Goal: Information Seeking & Learning: Learn about a topic

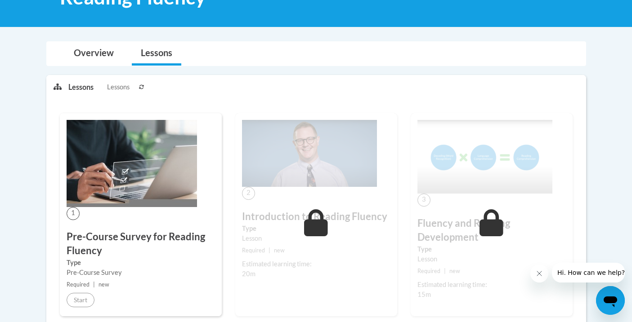
scroll to position [73, 0]
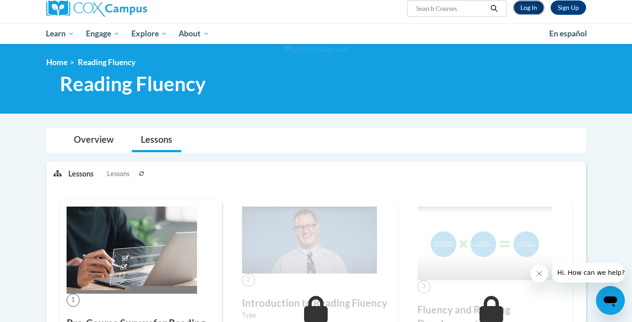
click at [533, 4] on link "Log In" at bounding box center [528, 7] width 31 height 14
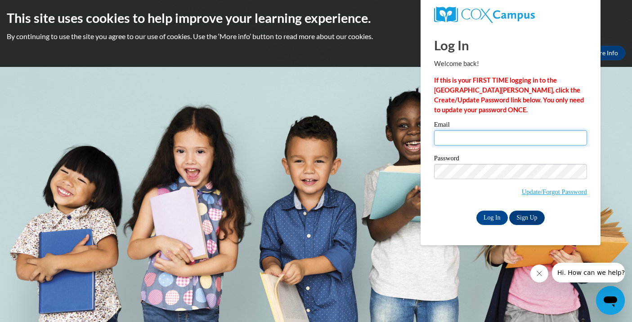
click at [450, 143] on input "Email" at bounding box center [510, 137] width 153 height 15
type input "isilva3@ivytech.edu"
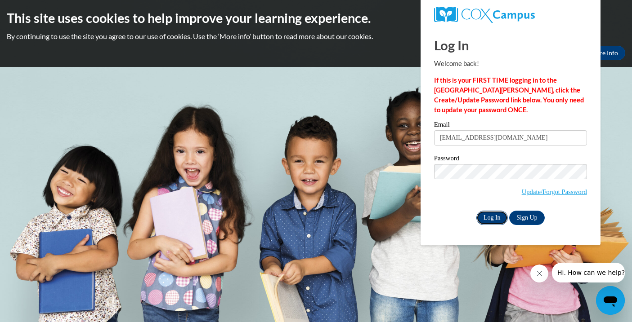
click at [489, 214] on input "Log In" at bounding box center [491, 218] width 31 height 14
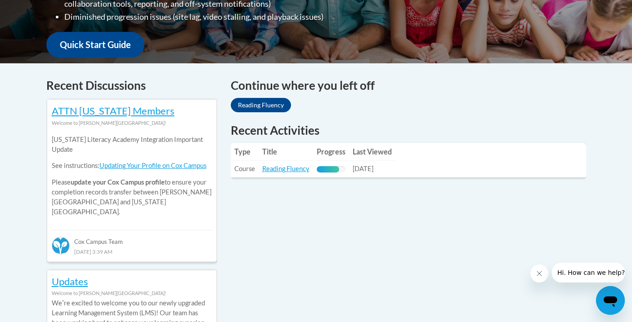
scroll to position [324, 0]
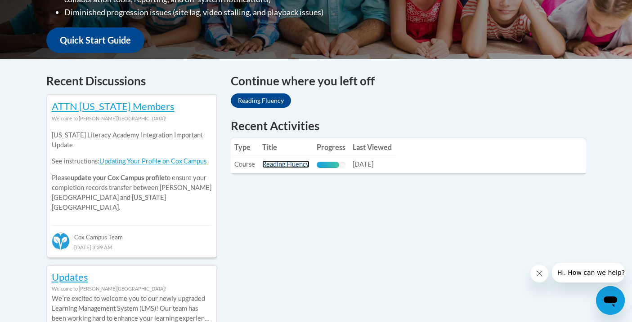
click at [284, 166] on link "Reading Fluency" at bounding box center [285, 165] width 47 height 8
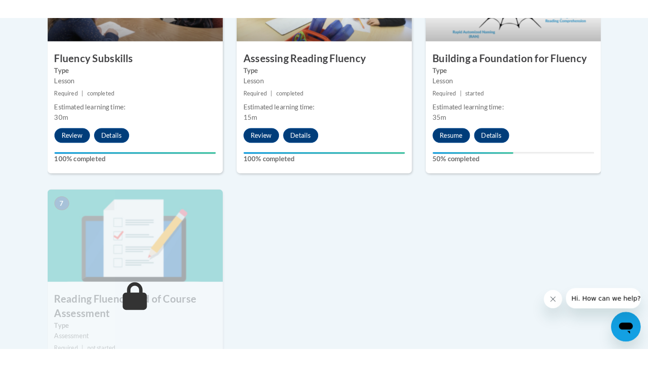
scroll to position [604, 0]
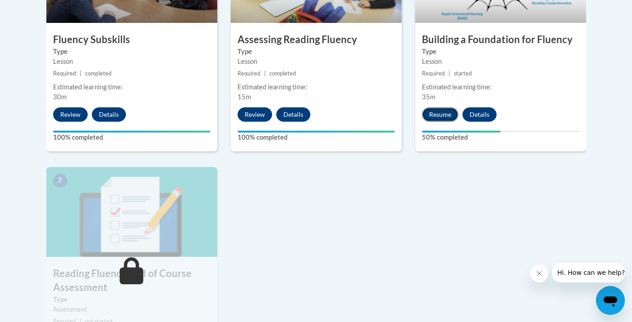
click at [439, 117] on button "Resume" at bounding box center [440, 114] width 36 height 14
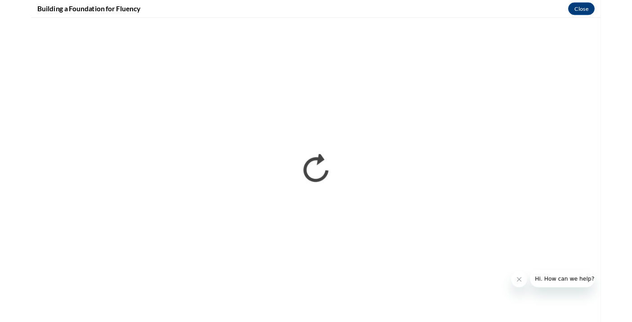
scroll to position [0, 0]
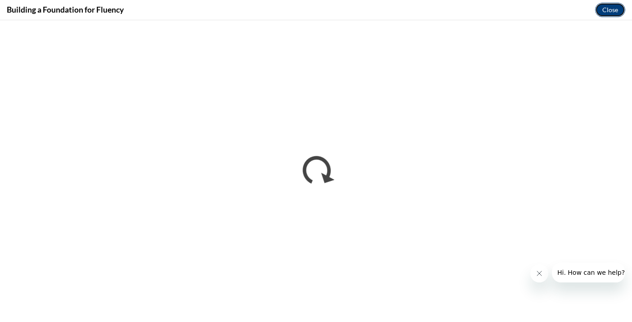
click at [613, 6] on button "Close" at bounding box center [610, 10] width 30 height 14
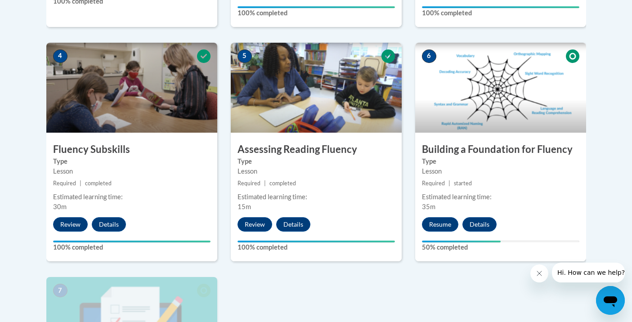
scroll to position [486, 0]
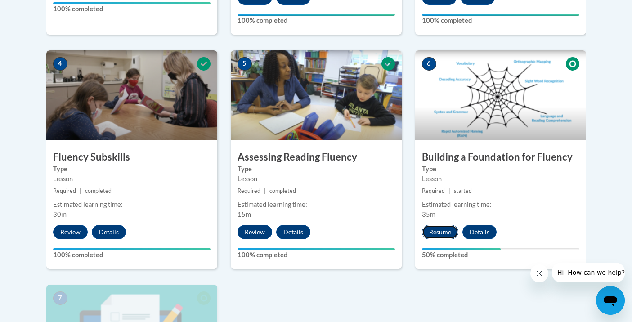
click at [439, 231] on button "Resume" at bounding box center [440, 232] width 36 height 14
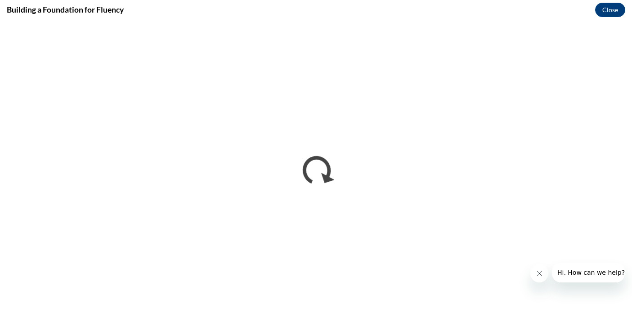
scroll to position [0, 0]
click at [615, 9] on button "Close" at bounding box center [610, 10] width 30 height 14
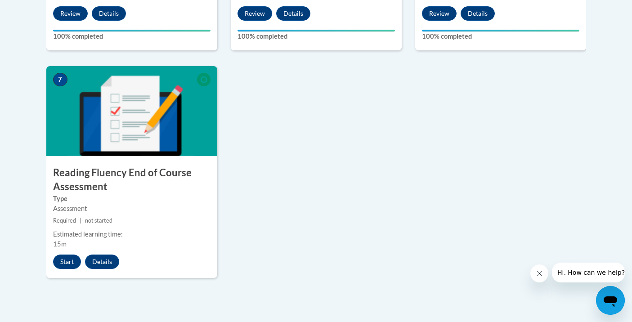
scroll to position [706, 0]
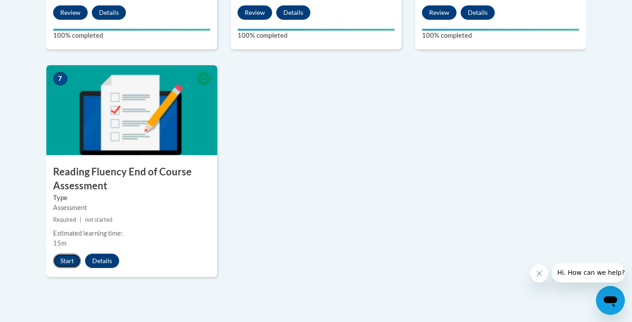
click at [72, 259] on button "Start" at bounding box center [67, 261] width 28 height 14
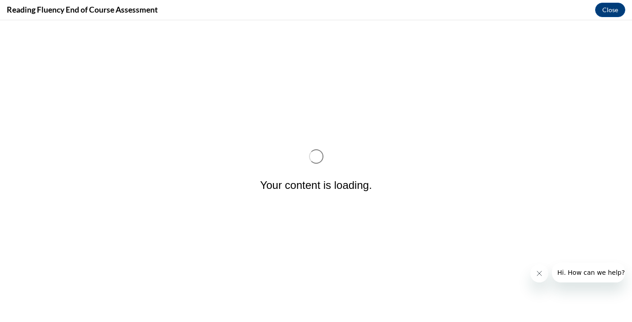
scroll to position [0, 0]
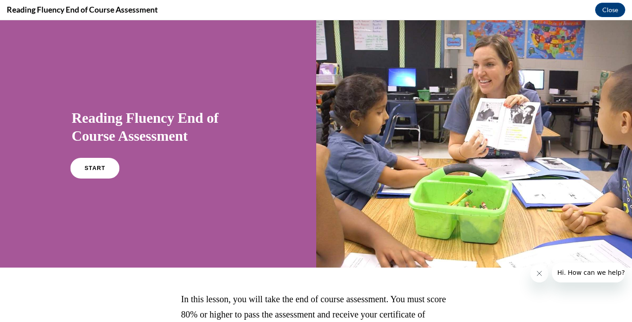
click at [109, 161] on link "START" at bounding box center [95, 168] width 49 height 21
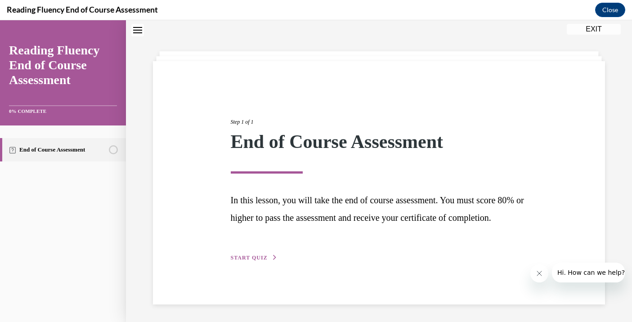
scroll to position [40, 0]
